Goal: Task Accomplishment & Management: Manage account settings

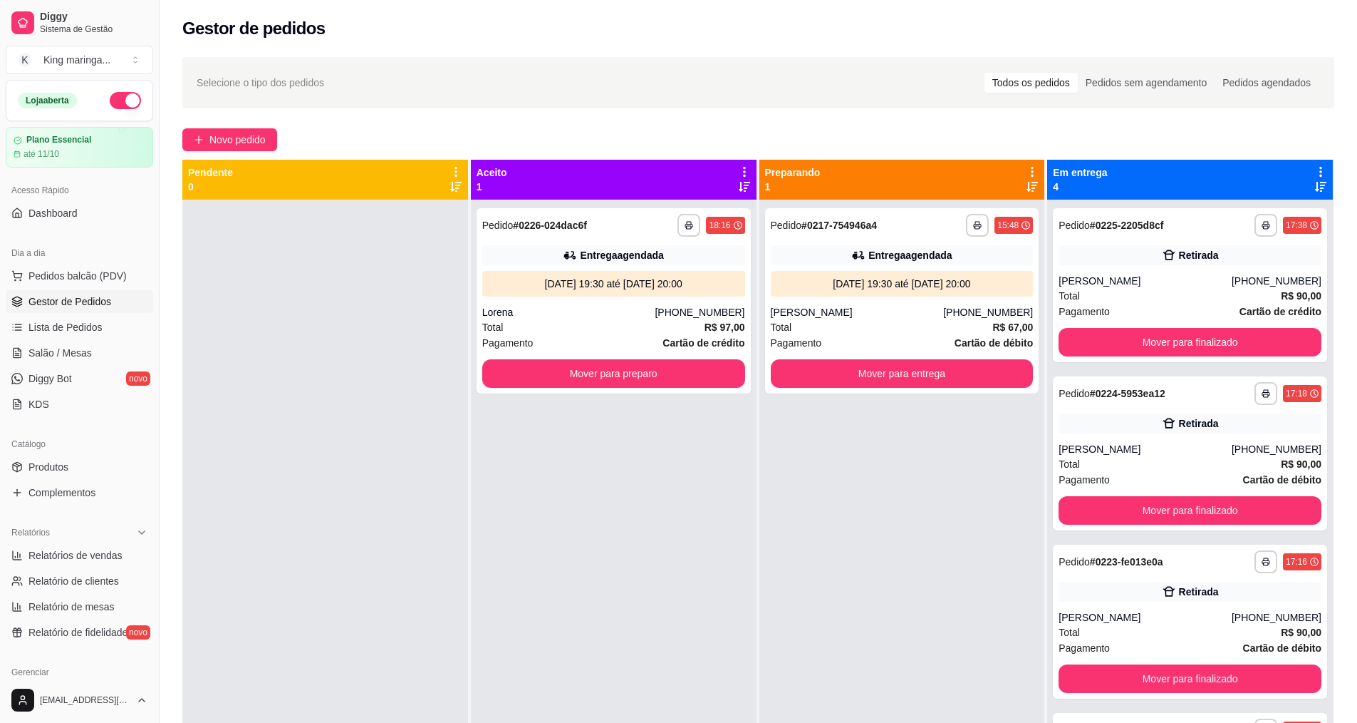
click at [376, 501] on div at bounding box center [325, 561] width 286 height 723
click at [637, 376] on button "Mover para preparo" at bounding box center [613, 373] width 263 height 29
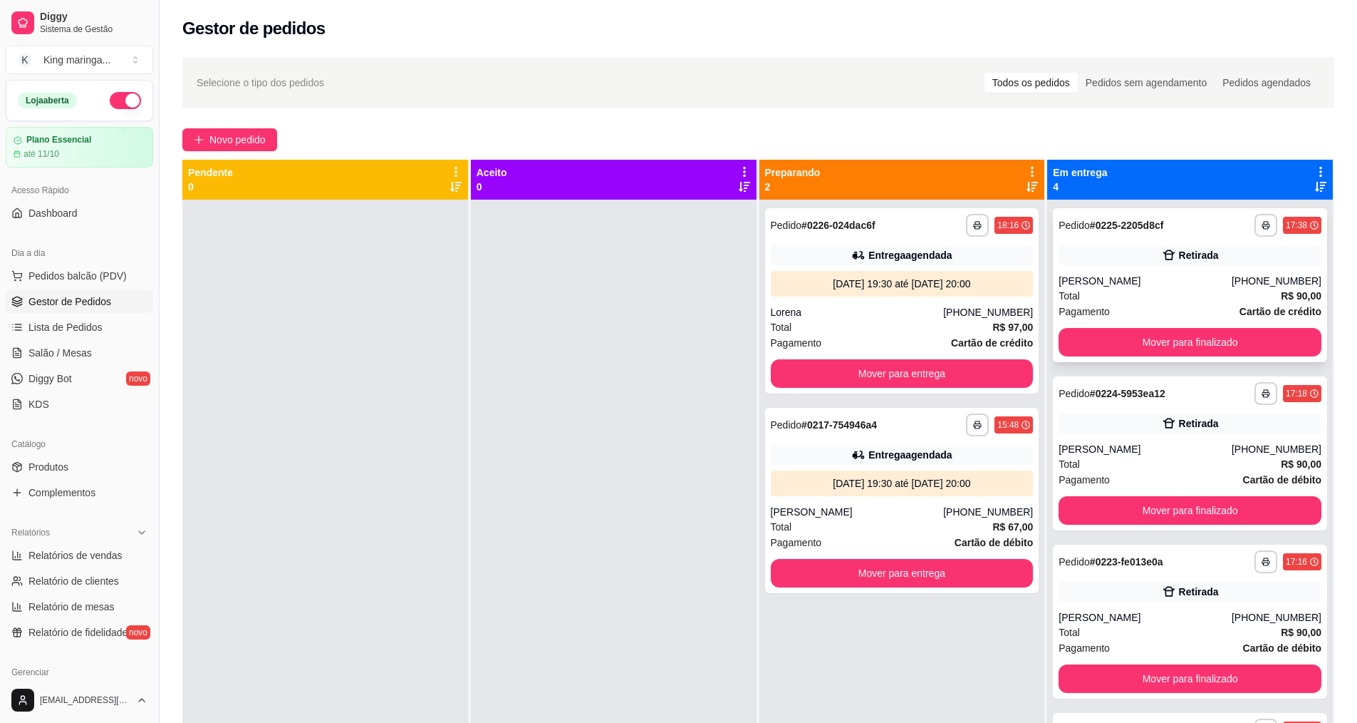
click at [1129, 325] on div "**********" at bounding box center [1190, 285] width 274 height 154
click at [1151, 345] on button "Mover para finalizado" at bounding box center [1190, 342] width 255 height 28
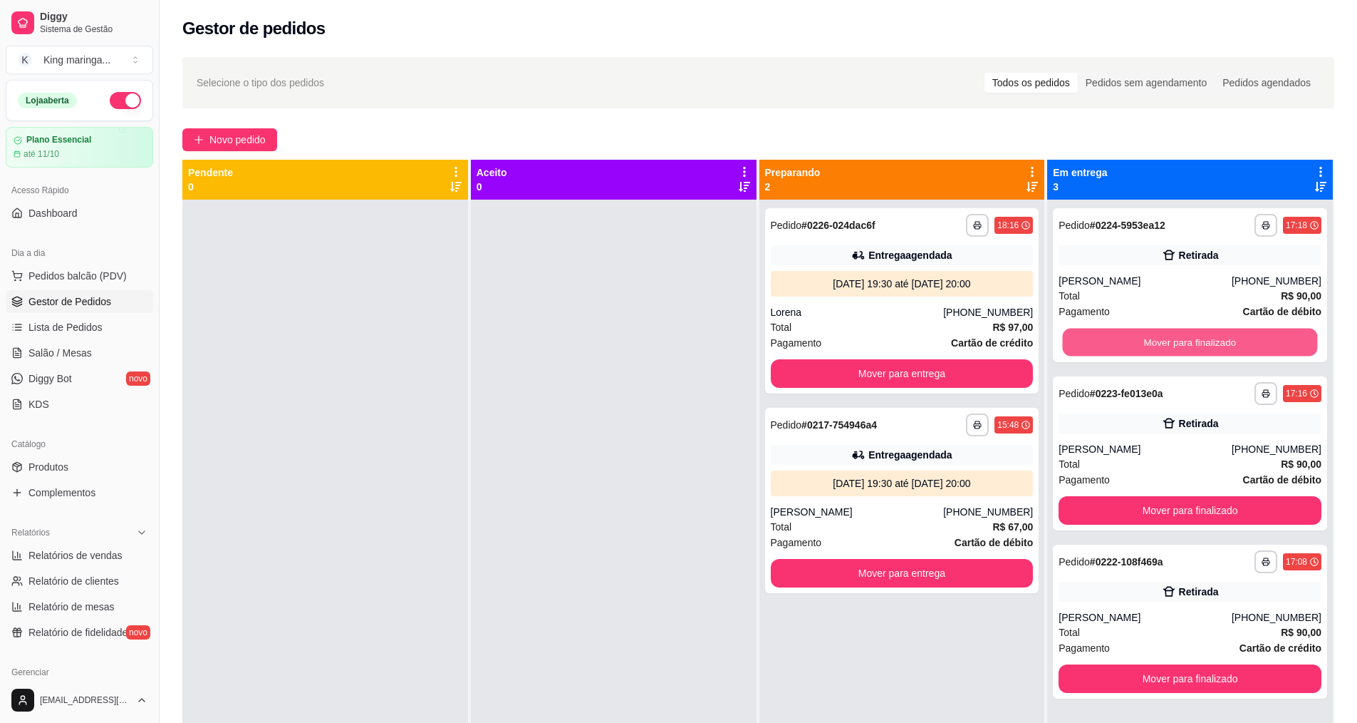
click at [1151, 343] on button "Mover para finalizado" at bounding box center [1190, 342] width 255 height 28
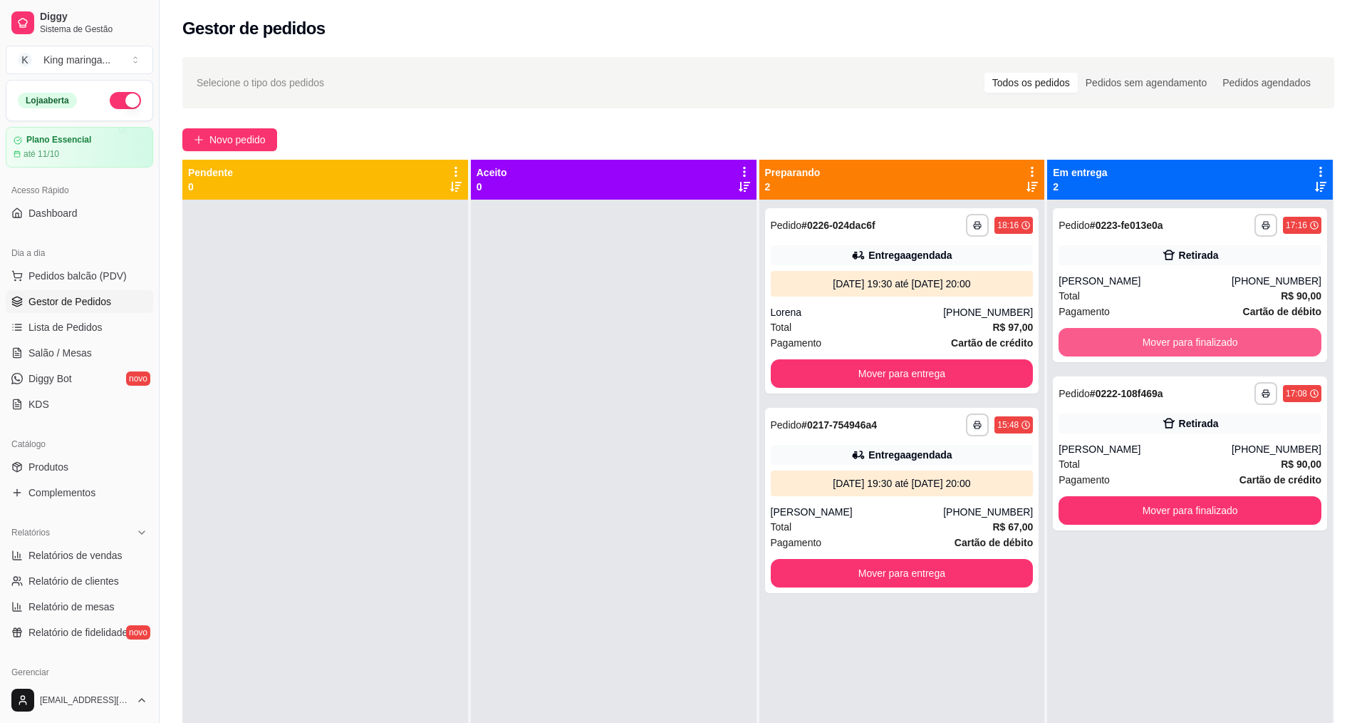
click at [1151, 343] on button "Mover para finalizado" at bounding box center [1190, 342] width 263 height 29
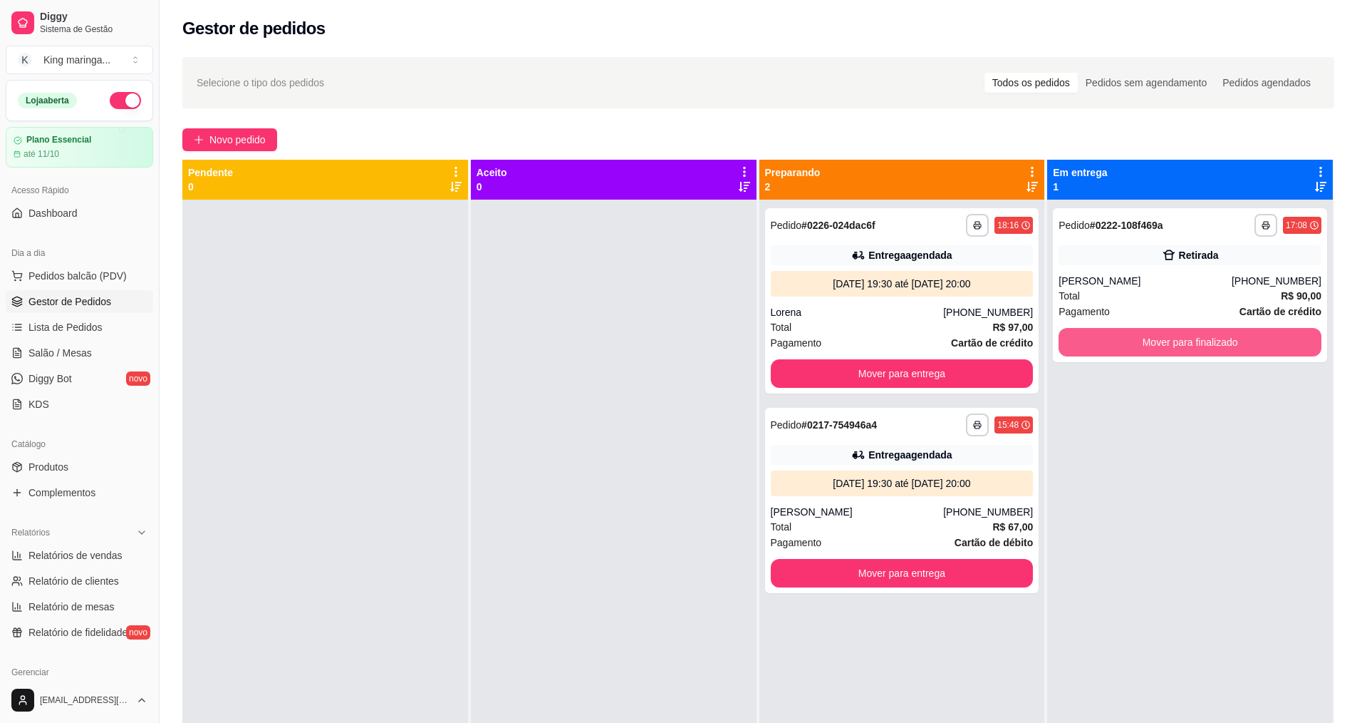
click at [1151, 343] on button "Mover para finalizado" at bounding box center [1190, 342] width 263 height 29
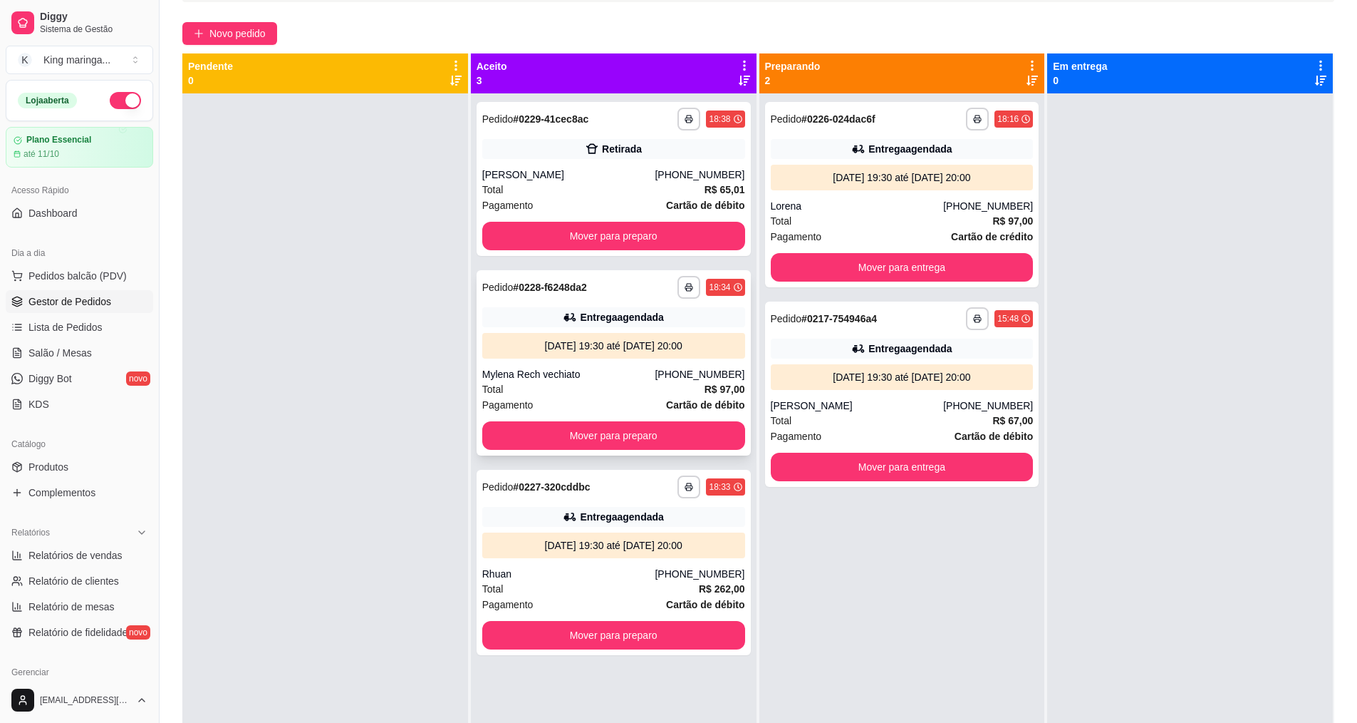
scroll to position [75, 0]
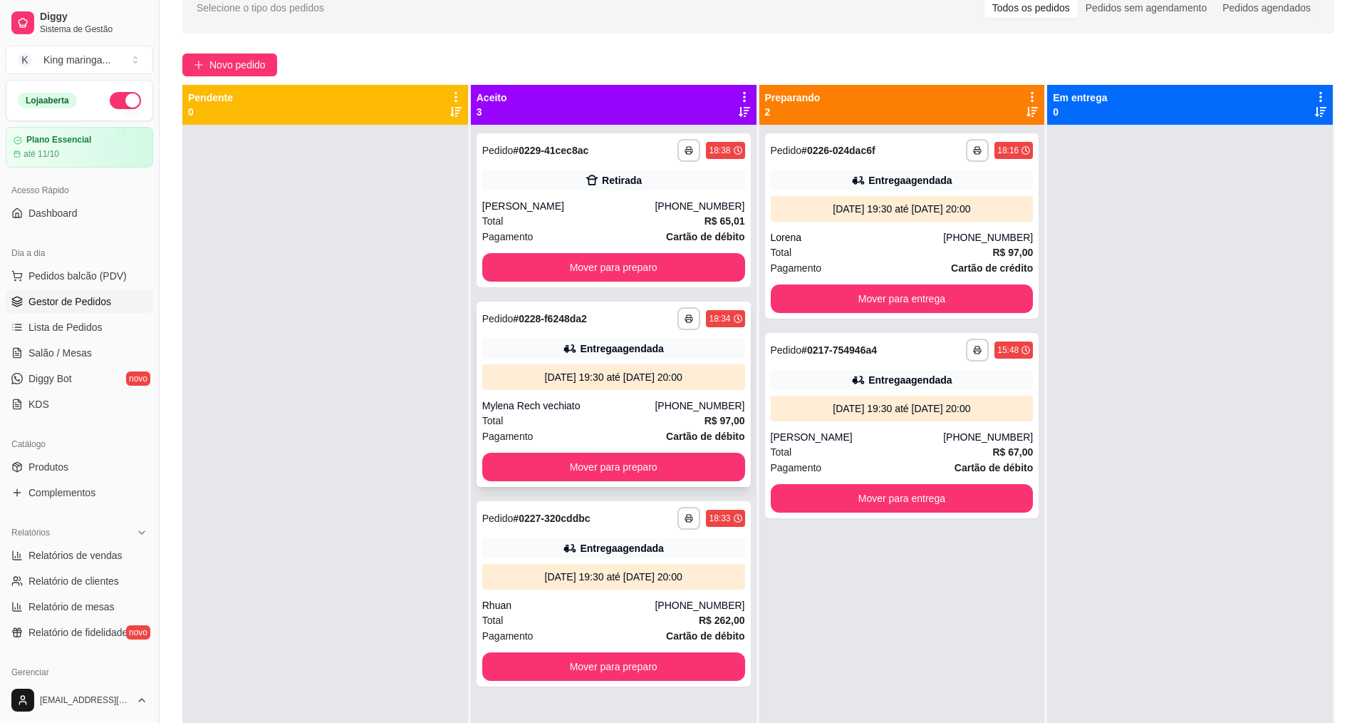
click at [605, 405] on div "Mylena Rech vechiato" at bounding box center [568, 405] width 173 height 14
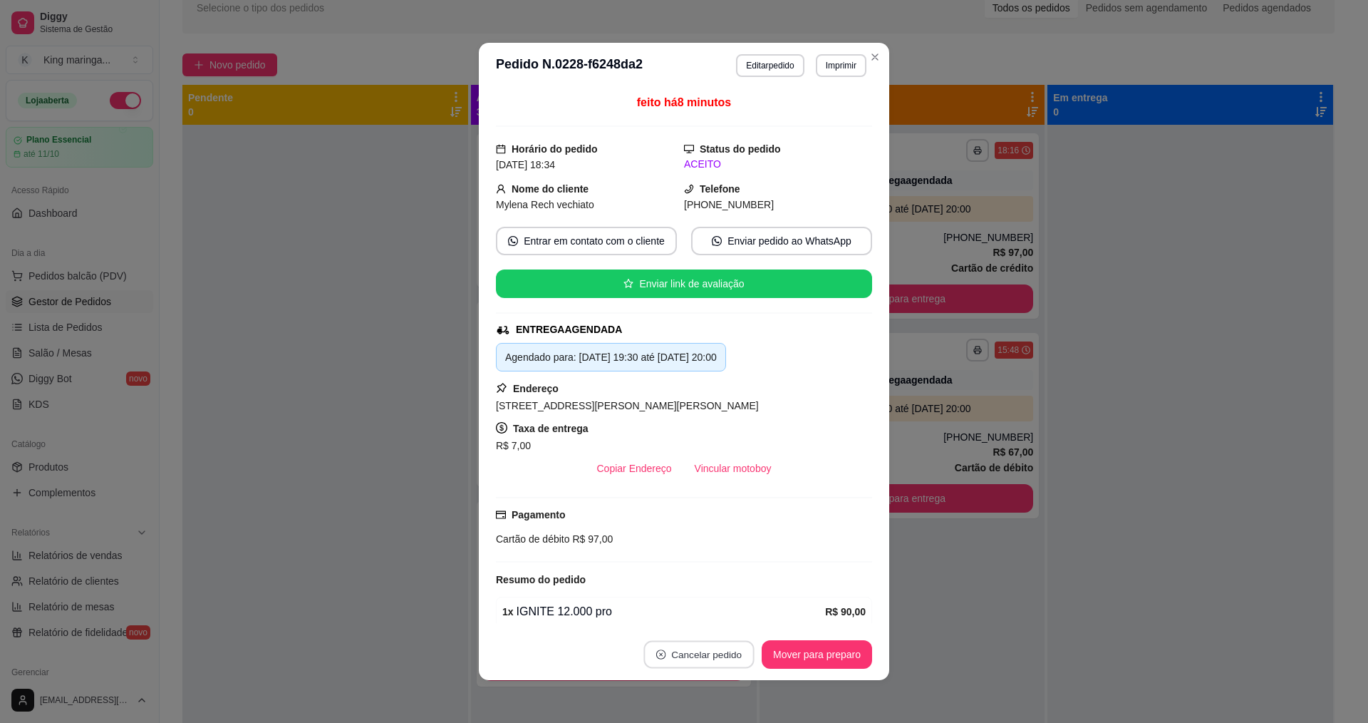
click at [670, 663] on button "Cancelar pedido" at bounding box center [698, 655] width 110 height 28
click at [737, 619] on button "Sim" at bounding box center [733, 619] width 56 height 28
